Goal: Use online tool/utility: Utilize a website feature to perform a specific function

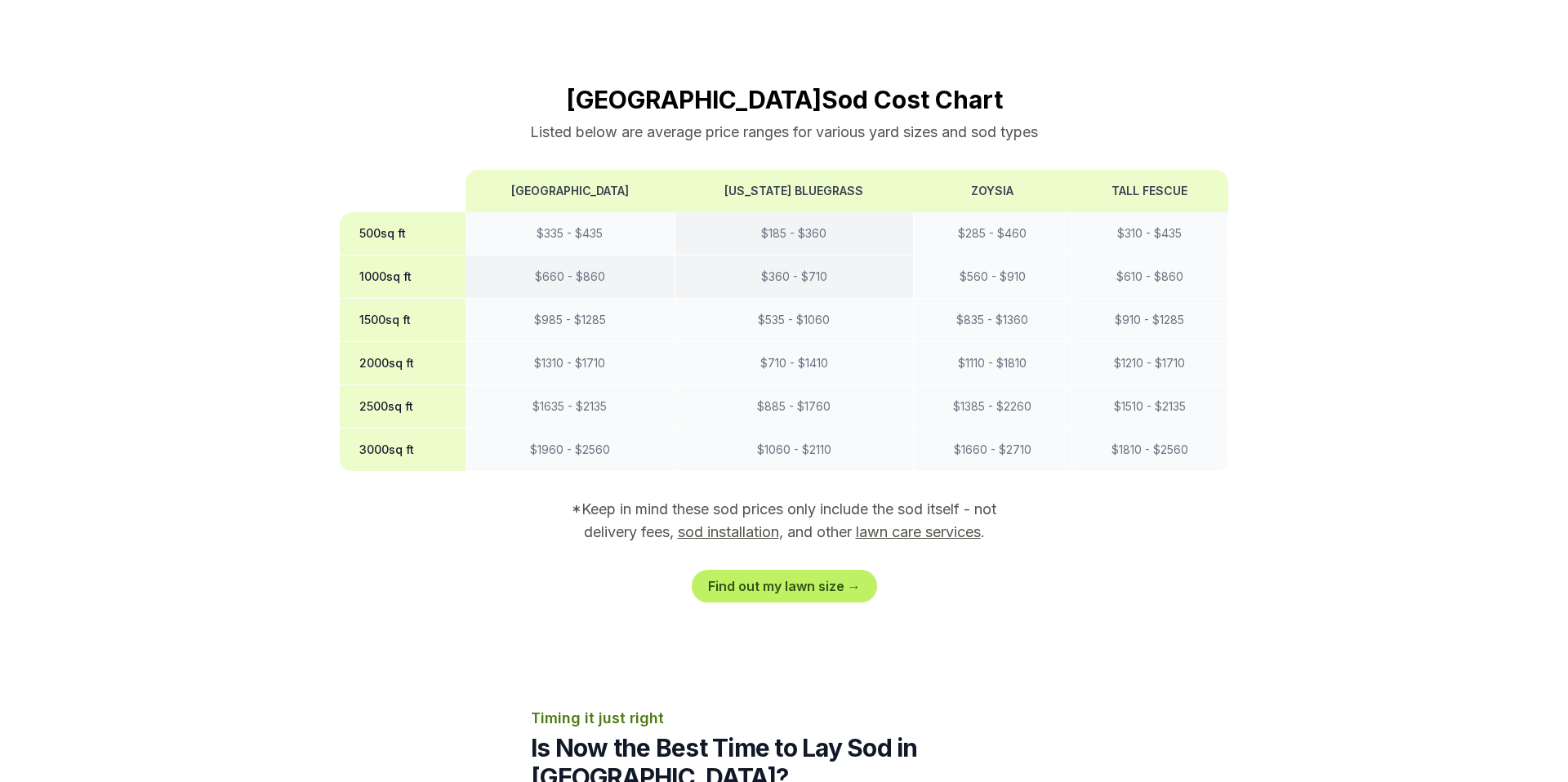
scroll to position [1516, 0]
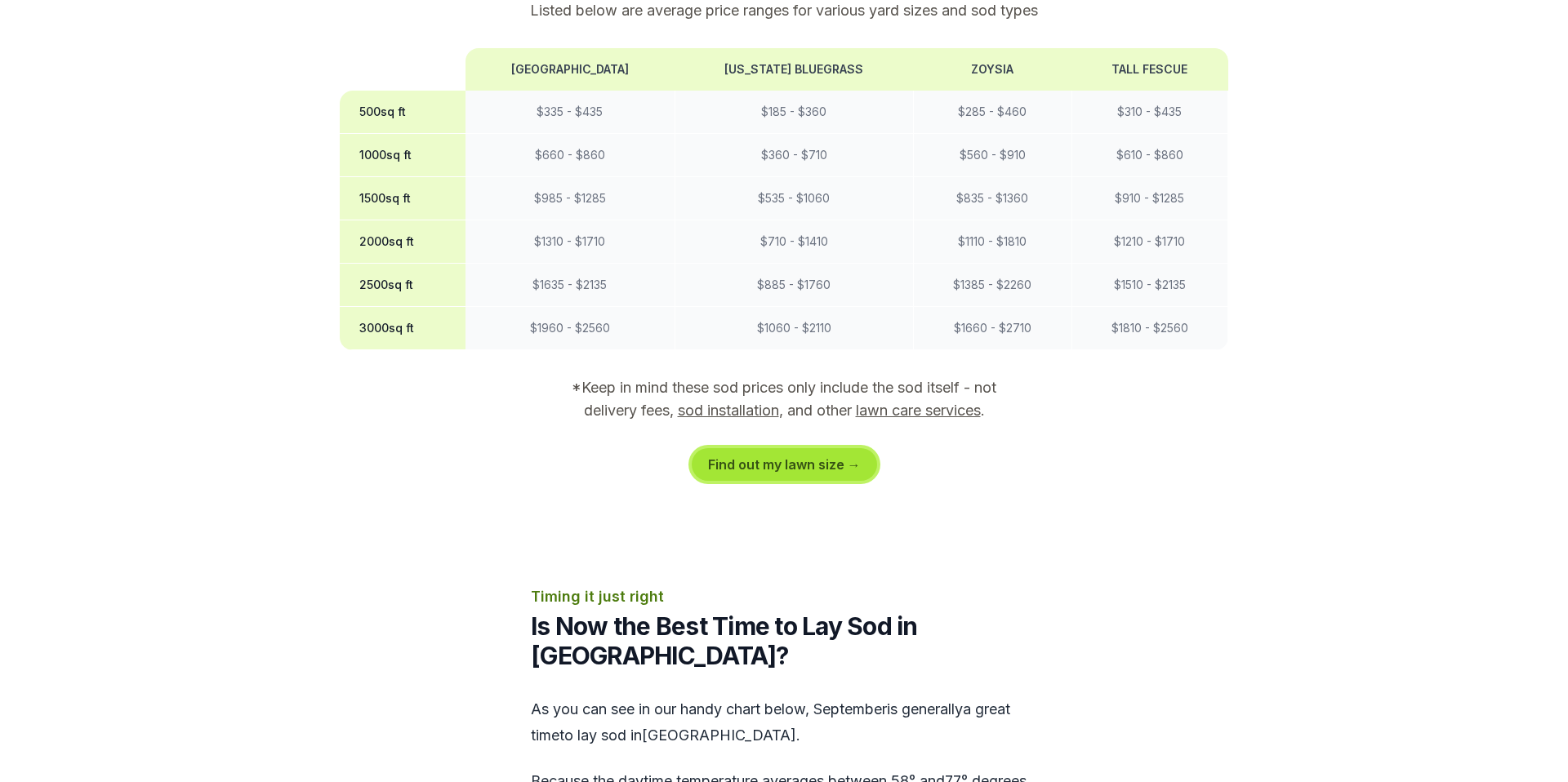
click at [803, 448] on link "Find out my lawn size →" at bounding box center [784, 464] width 185 height 32
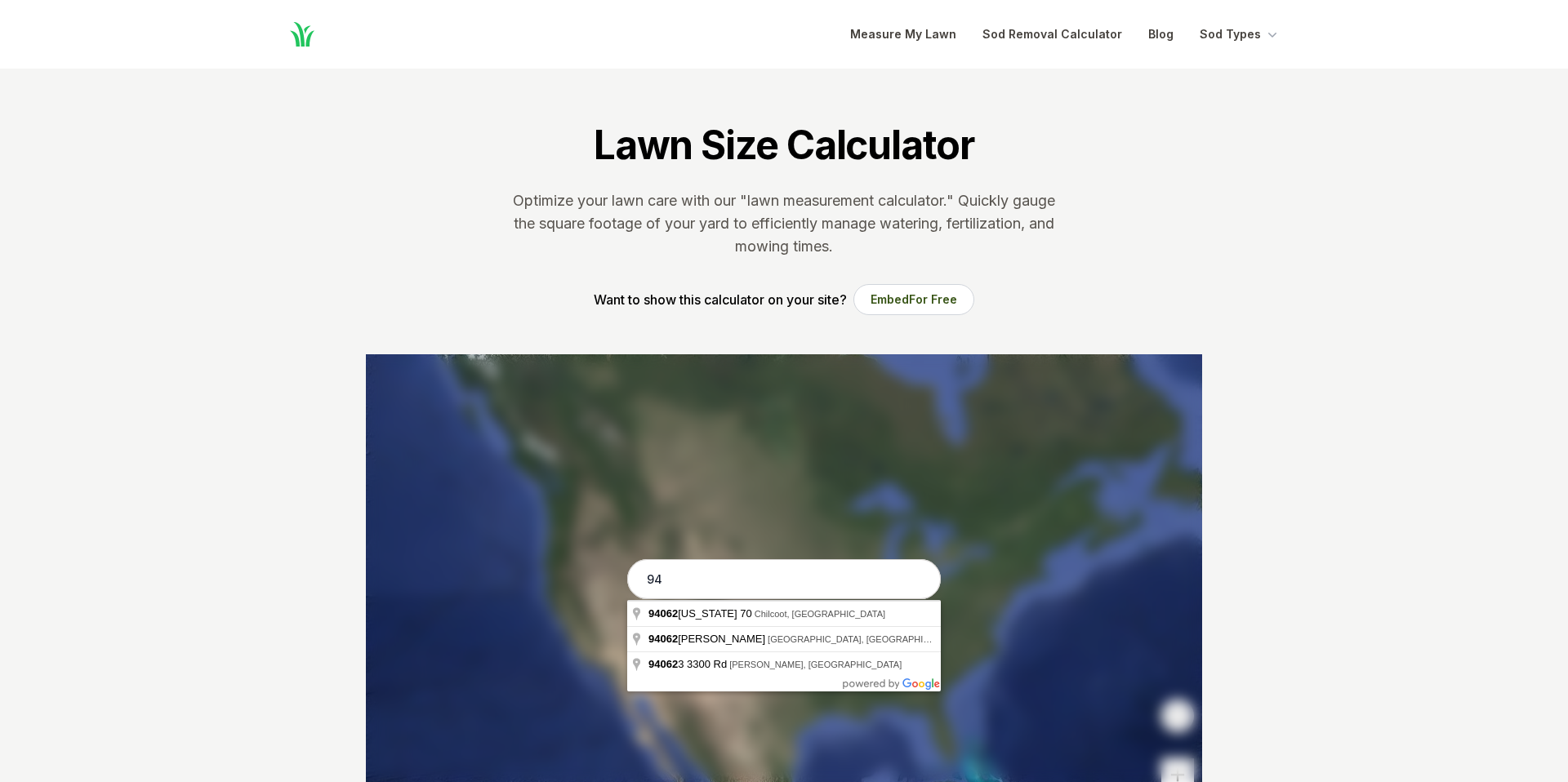
type input "9"
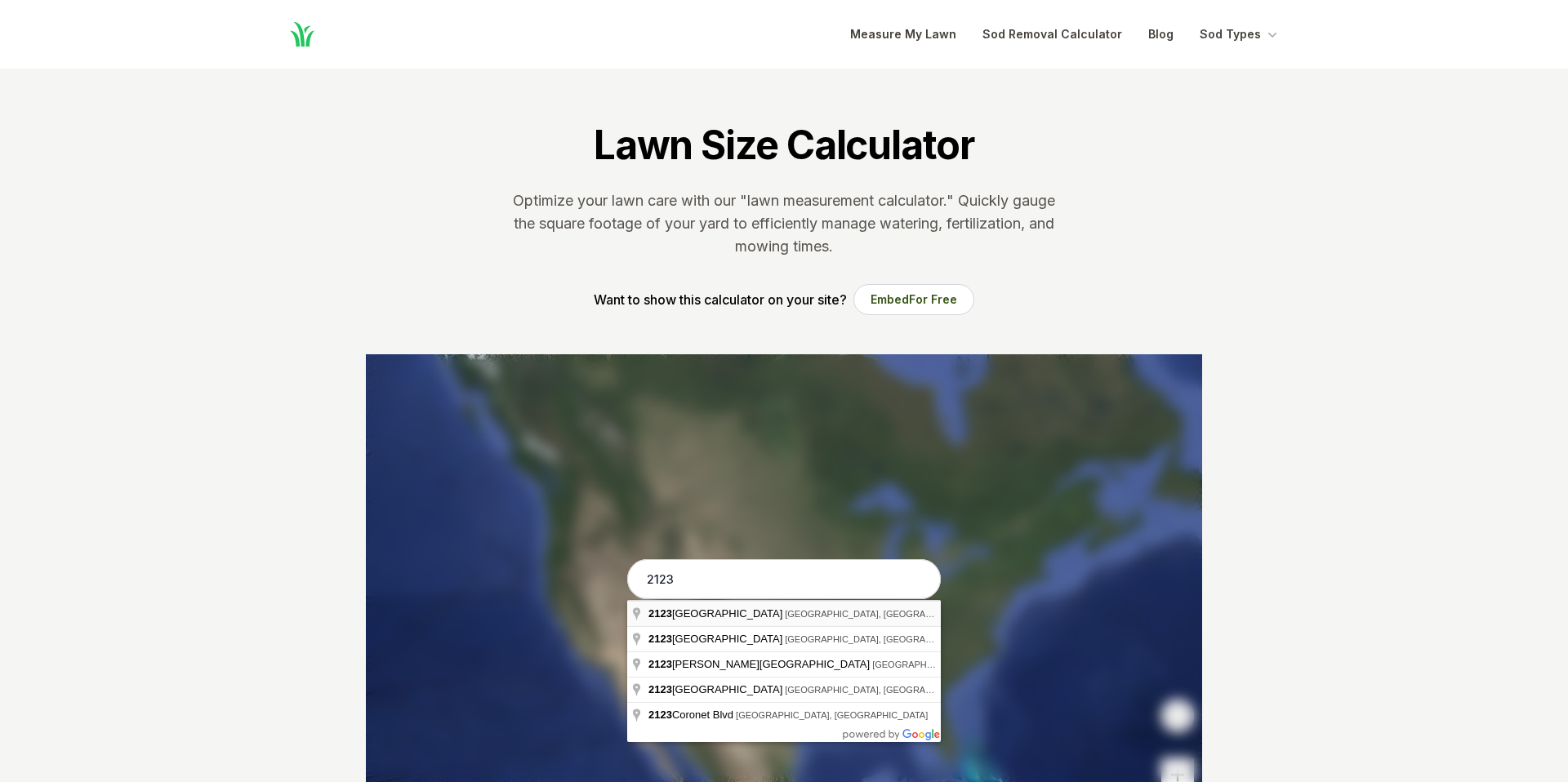
type input "[STREET_ADDRESS]"
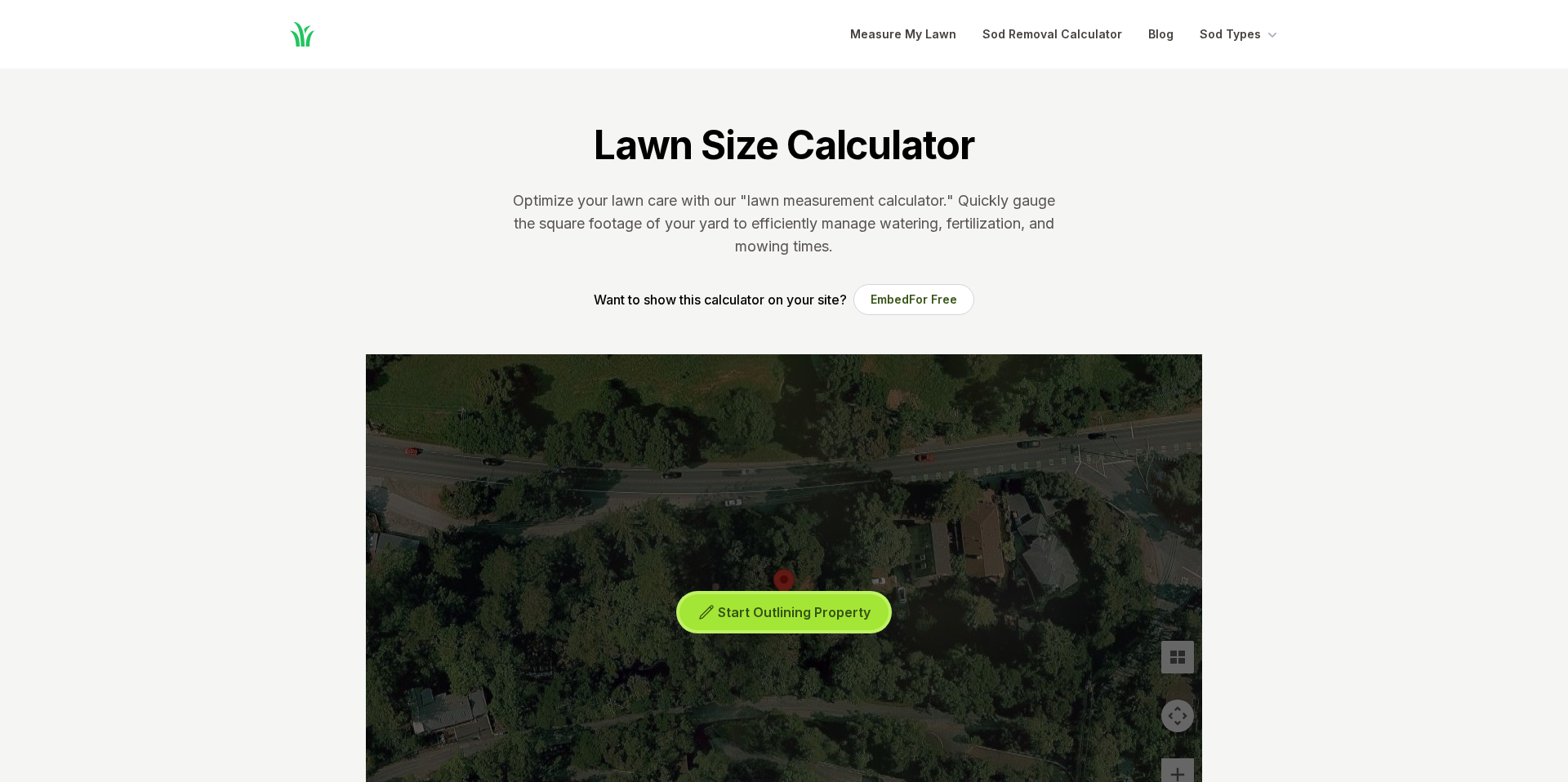
click at [836, 621] on button "Start Outlining Property" at bounding box center [783, 612] width 209 height 37
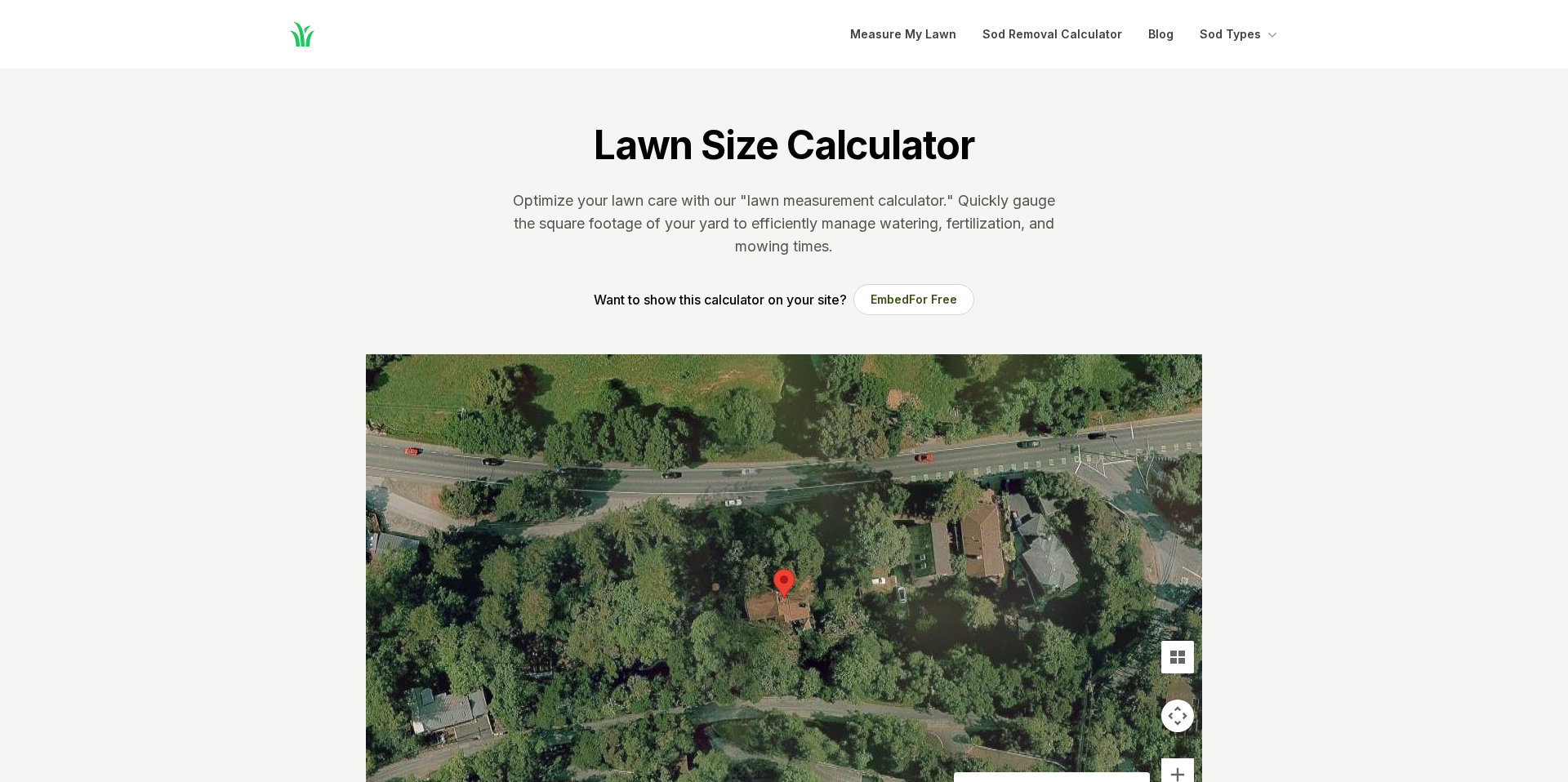
click at [759, 569] on div at bounding box center [784, 599] width 836 height 490
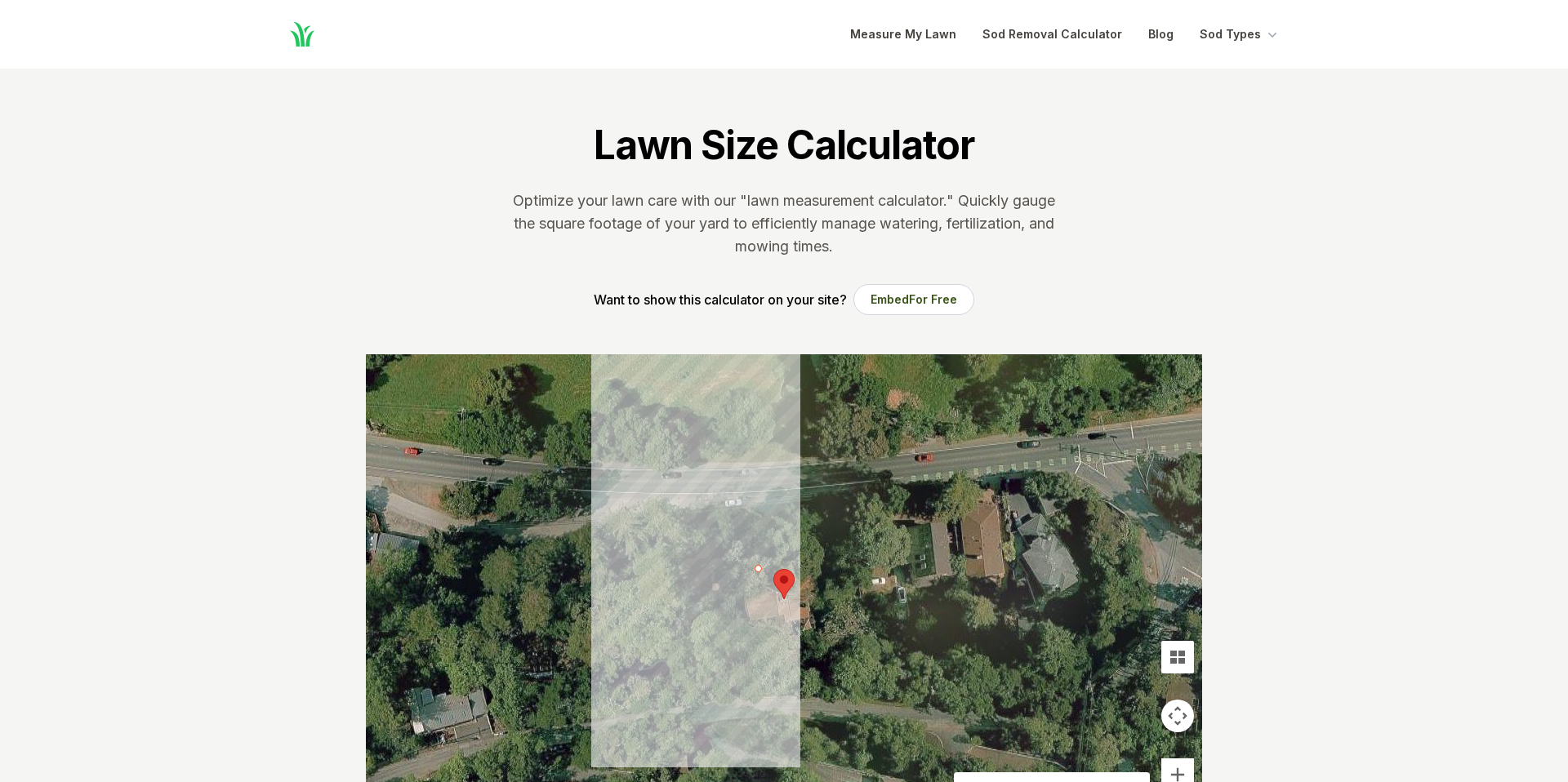
click at [756, 584] on div at bounding box center [784, 599] width 836 height 490
